Goal: Use online tool/utility

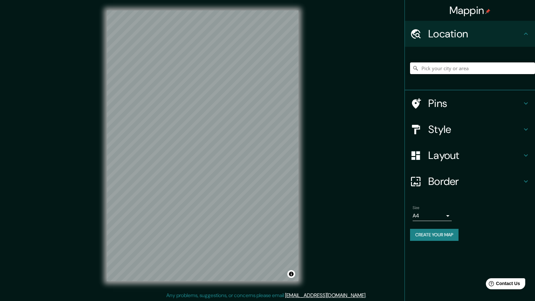
click at [446, 70] on input "Pick your city or area" at bounding box center [472, 68] width 125 height 12
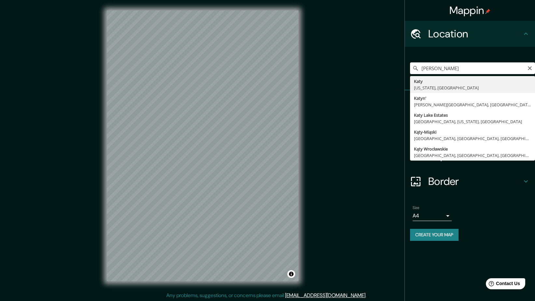
type input "[GEOGRAPHIC_DATA], [US_STATE], [GEOGRAPHIC_DATA]"
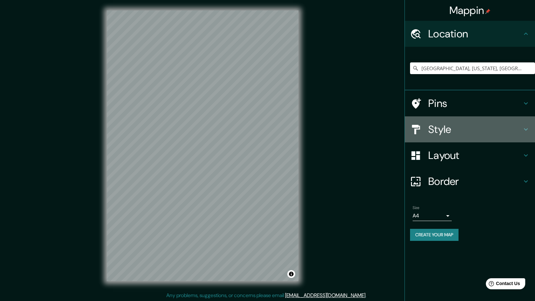
click at [525, 132] on icon at bounding box center [526, 130] width 8 height 8
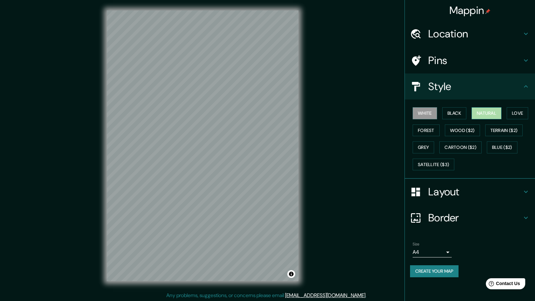
click at [485, 114] on button "Natural" at bounding box center [486, 113] width 30 height 12
click at [425, 132] on button "Forest" at bounding box center [425, 131] width 27 height 12
click at [516, 115] on button "Love" at bounding box center [516, 113] width 21 height 12
click at [511, 129] on button "Terrain ($2)" at bounding box center [504, 131] width 38 height 12
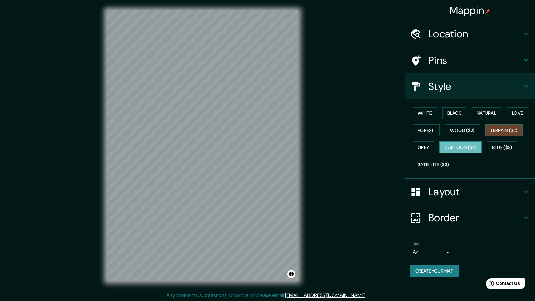
click at [467, 149] on button "Cartoon ($2)" at bounding box center [460, 148] width 42 height 12
click at [426, 149] on button "Grey" at bounding box center [422, 148] width 21 height 12
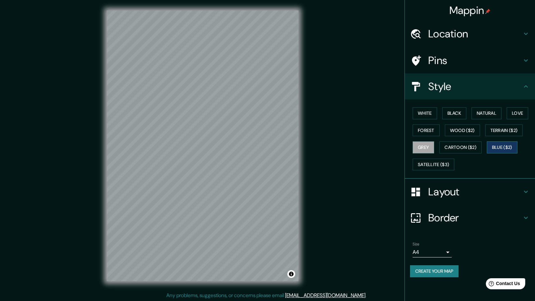
click at [503, 151] on button "Blue ($2)" at bounding box center [502, 148] width 31 height 12
click at [435, 165] on button "Satellite ($3)" at bounding box center [433, 165] width 42 height 12
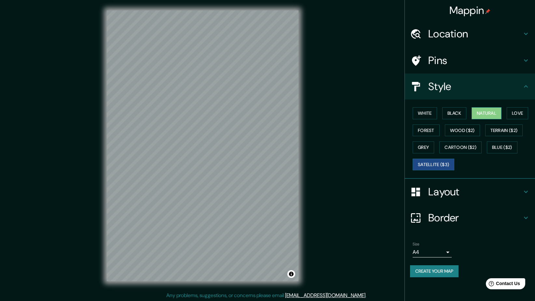
click at [484, 114] on button "Natural" at bounding box center [486, 113] width 30 height 12
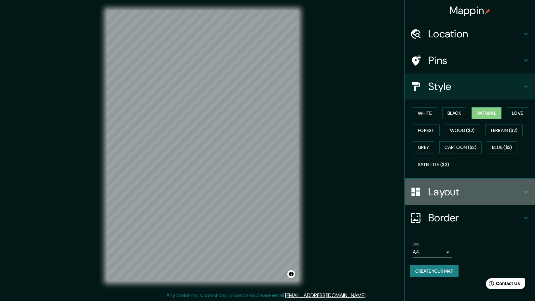
click at [526, 192] on icon at bounding box center [526, 192] width 8 height 8
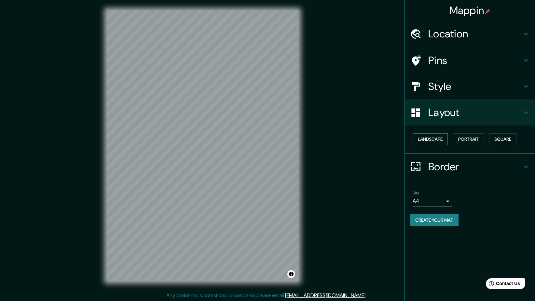
click at [437, 141] on button "Landscape" at bounding box center [429, 139] width 35 height 12
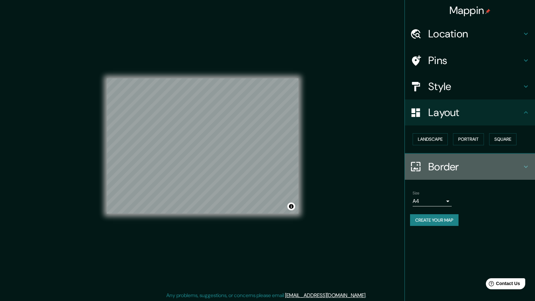
click at [524, 168] on icon at bounding box center [526, 167] width 8 height 8
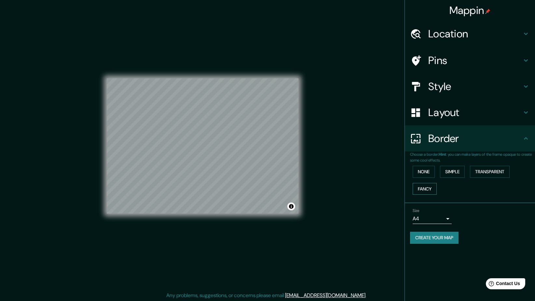
click at [430, 189] on button "Fancy" at bounding box center [424, 189] width 24 height 12
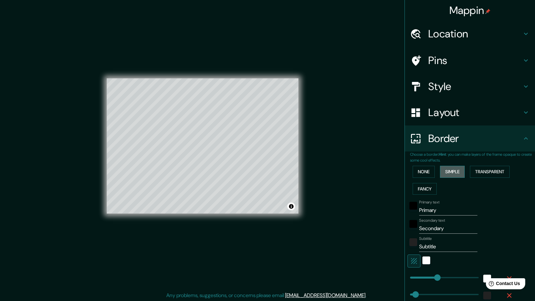
click at [456, 174] on button "Simple" at bounding box center [452, 172] width 25 height 12
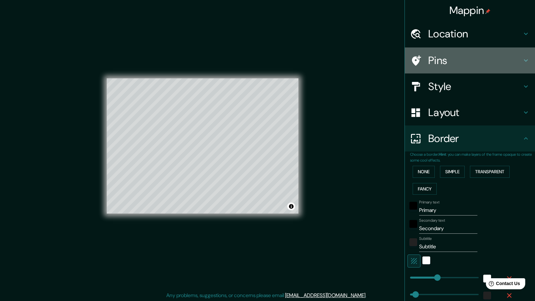
click at [522, 62] on icon at bounding box center [526, 61] width 8 height 8
type input "236"
type input "47"
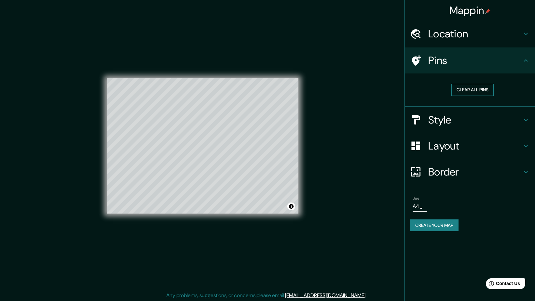
click at [479, 90] on button "Clear all pins" at bounding box center [472, 90] width 42 height 12
click at [523, 58] on icon at bounding box center [526, 61] width 8 height 8
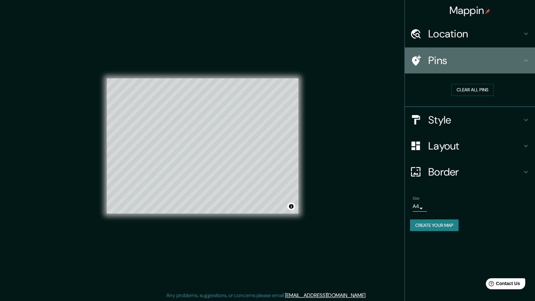
click at [523, 58] on icon at bounding box center [526, 61] width 8 height 8
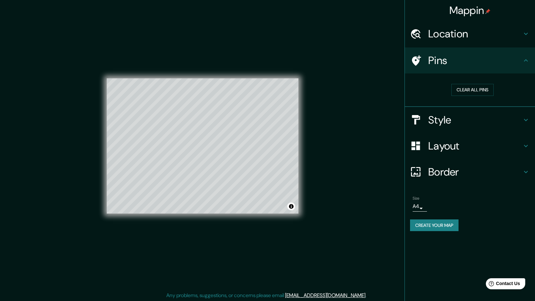
click at [414, 61] on icon at bounding box center [416, 60] width 9 height 10
click at [528, 59] on icon at bounding box center [526, 61] width 8 height 8
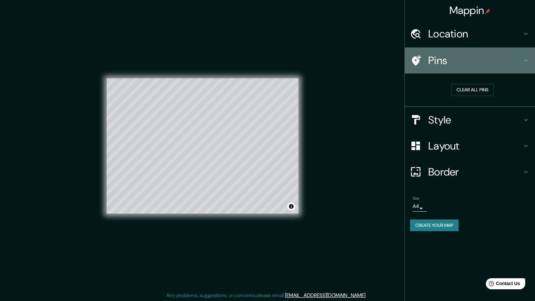
click at [417, 61] on icon at bounding box center [416, 60] width 9 height 10
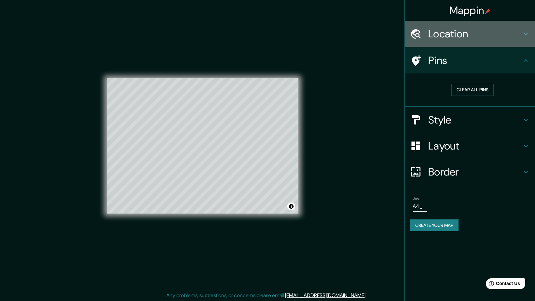
click at [526, 34] on icon at bounding box center [526, 34] width 4 height 2
type input "236"
type input "47"
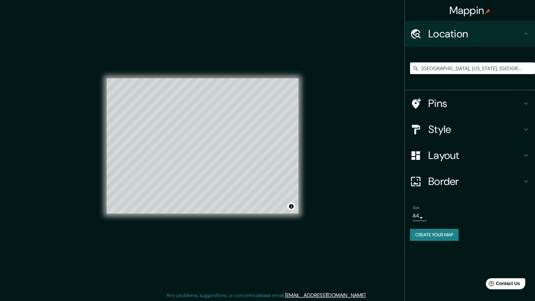
click at [435, 105] on h4 "Pins" at bounding box center [475, 103] width 94 height 13
type input "236"
type input "47"
